Goal: Find specific page/section: Find specific page/section

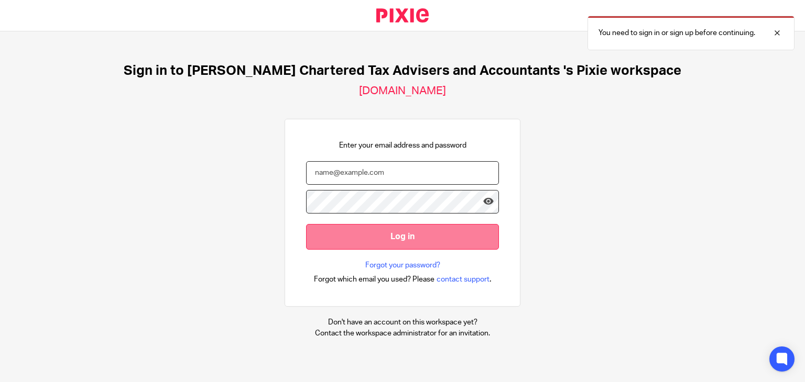
type input "emma@nealford.co.uk"
click at [369, 236] on input "Log in" at bounding box center [402, 237] width 193 height 26
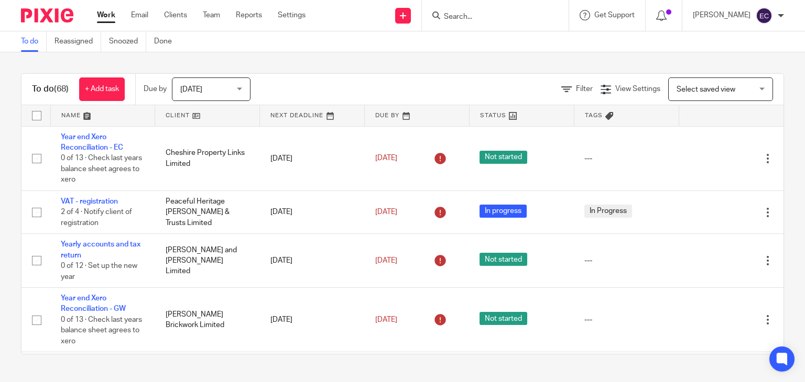
click at [467, 18] on input "Search" at bounding box center [490, 17] width 94 height 9
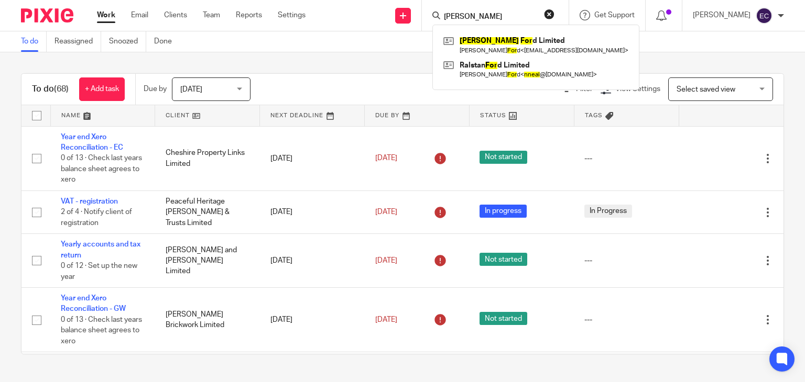
type input "neal ford"
click button "submit" at bounding box center [0, 0] width 0 height 0
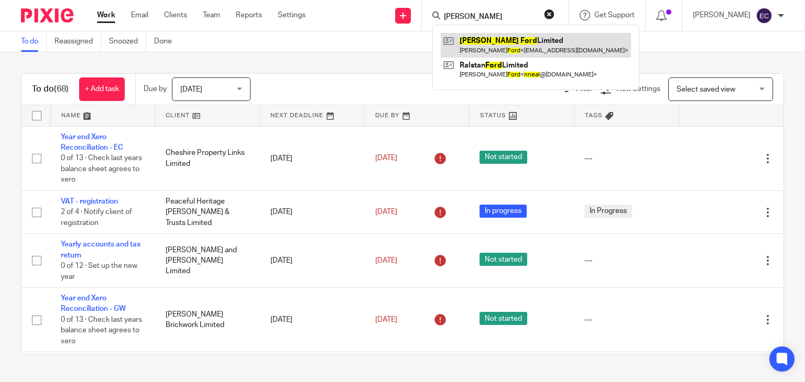
click at [482, 45] on link at bounding box center [536, 45] width 190 height 24
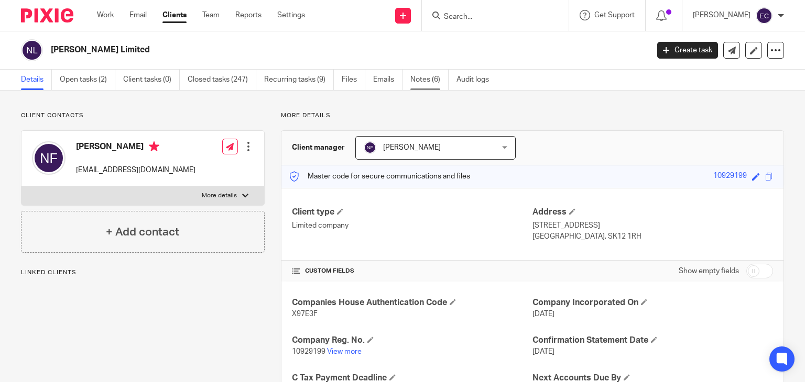
click at [437, 87] on link "Notes (6)" at bounding box center [429, 80] width 38 height 20
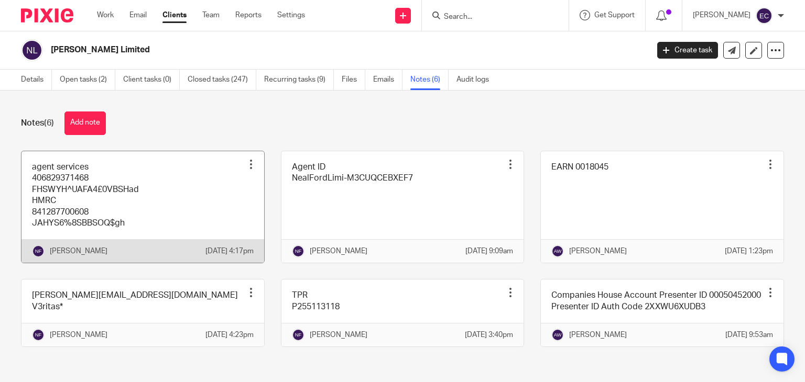
click at [158, 190] on link at bounding box center [142, 207] width 243 height 112
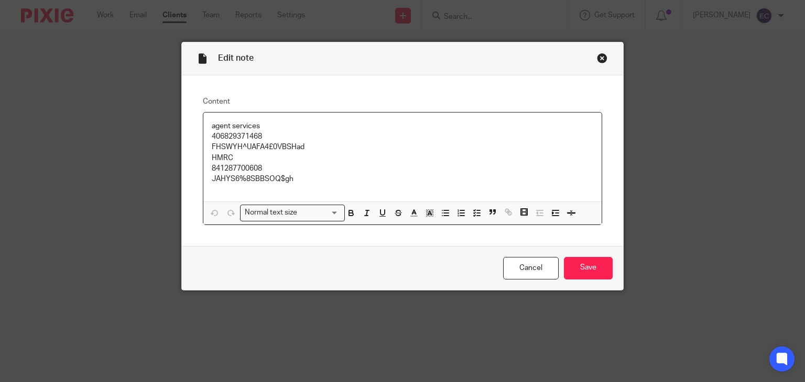
click at [270, 176] on p "JAHYS6%8SBBSOQ$gh" at bounding box center [403, 179] width 382 height 10
copy p "JAHYS6%8SBBSOQ$gh"
click at [597, 60] on div "Close this dialog window" at bounding box center [602, 58] width 10 height 10
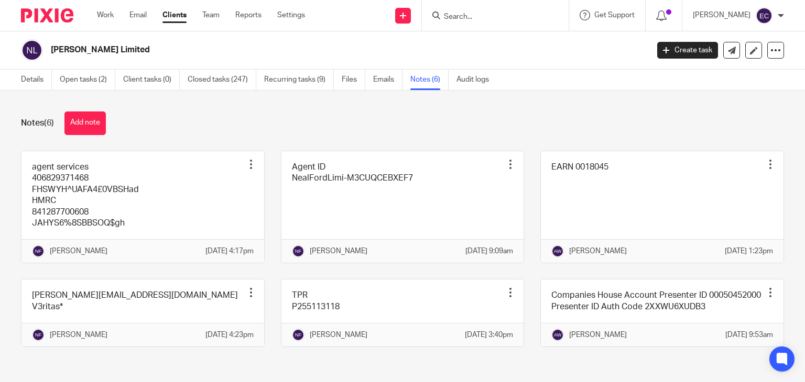
click at [519, 16] on input "Search" at bounding box center [490, 17] width 94 height 9
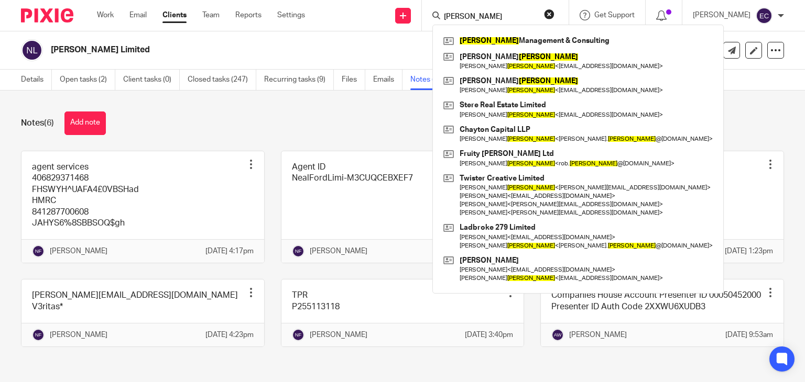
type input "[PERSON_NAME]"
click button "submit" at bounding box center [0, 0] width 0 height 0
